Goal: Task Accomplishment & Management: Use online tool/utility

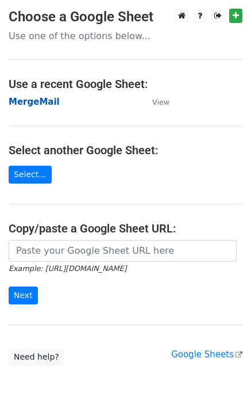
click at [47, 102] on strong "MergeMail" at bounding box center [34, 102] width 51 height 10
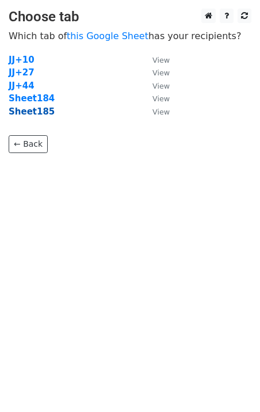
click at [30, 112] on strong "Sheet185" at bounding box center [32, 111] width 46 height 10
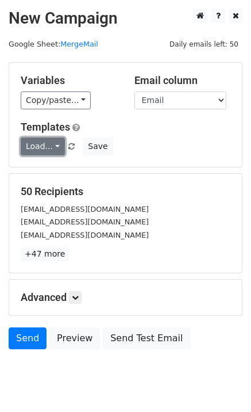
click at [50, 150] on link "Load..." at bounding box center [43, 146] width 44 height 18
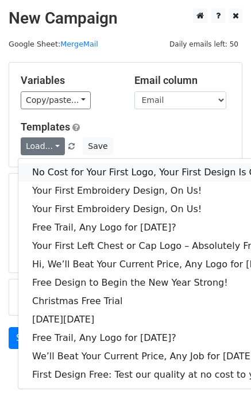
click at [64, 165] on link "No Cost for Your First Logo, Your First Design Is On Us!" at bounding box center [157, 172] width 278 height 18
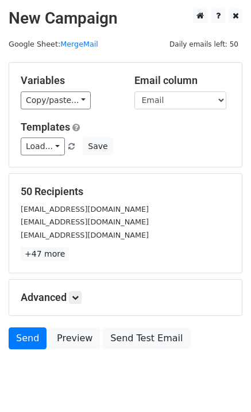
click at [102, 60] on main "New Campaign Daily emails left: 50 Google Sheet: MergeMail Variables Copy/paste…" at bounding box center [125, 182] width 251 height 346
click at [30, 339] on link "Send" at bounding box center [28, 338] width 38 height 22
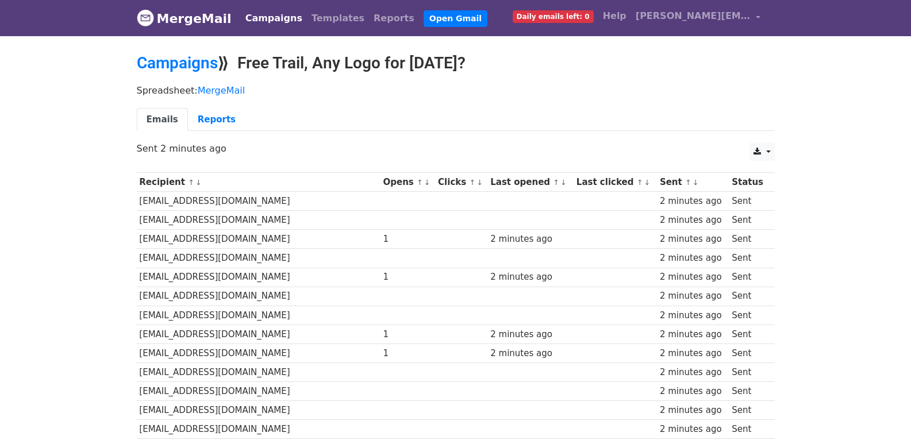
click at [624, 241] on td at bounding box center [615, 239] width 83 height 19
click at [550, 301] on td at bounding box center [531, 296] width 86 height 19
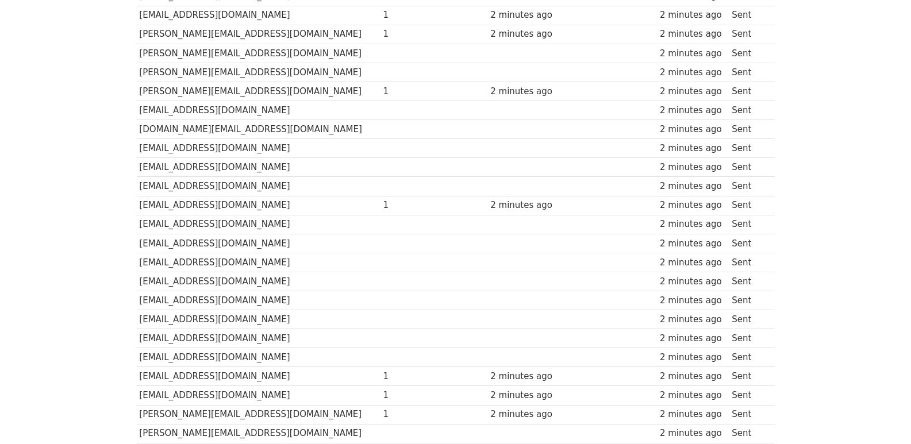
scroll to position [766, 0]
